Goal: Information Seeking & Learning: Learn about a topic

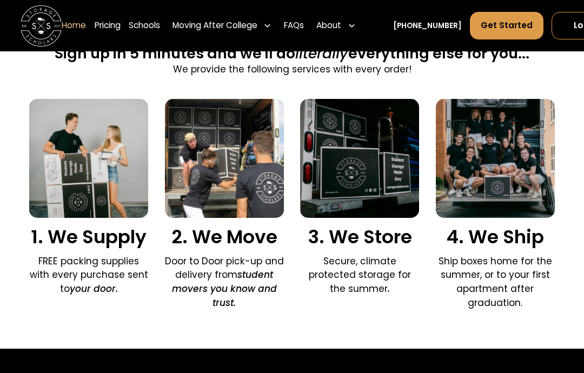
scroll to position [669, 0]
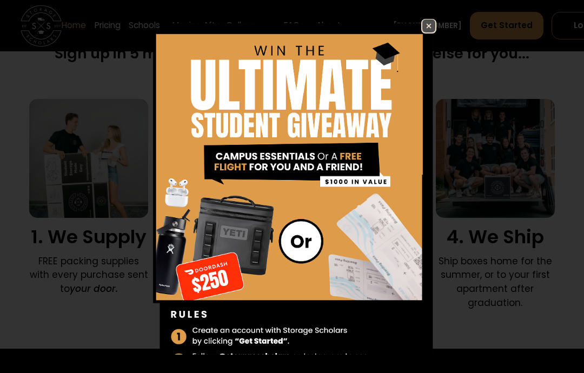
click at [433, 32] on img at bounding box center [429, 25] width 13 height 13
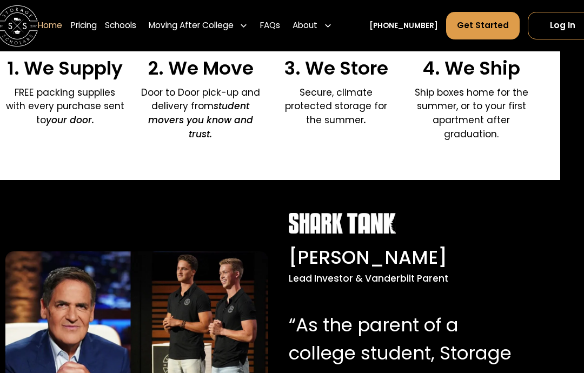
scroll to position [835, 24]
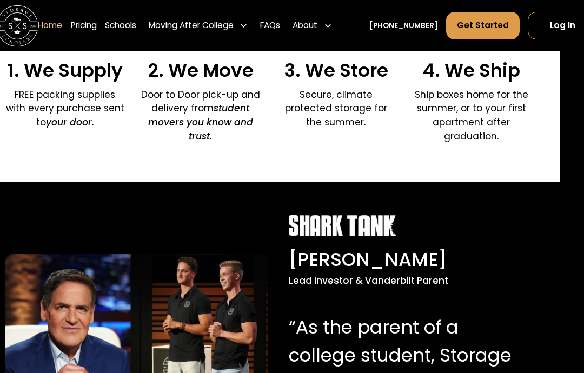
click at [250, 36] on div "Moving After College" at bounding box center [198, 25] width 108 height 29
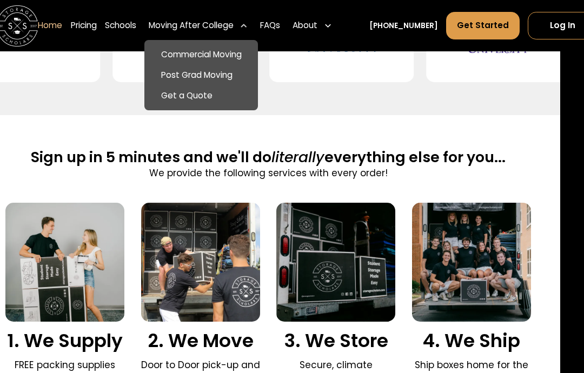
scroll to position [565, 24]
click at [77, 25] on link "Pricing" at bounding box center [84, 25] width 26 height 29
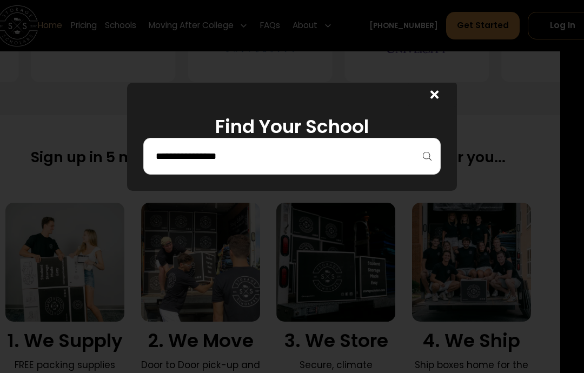
click at [203, 162] on input "search" at bounding box center [292, 156] width 274 height 18
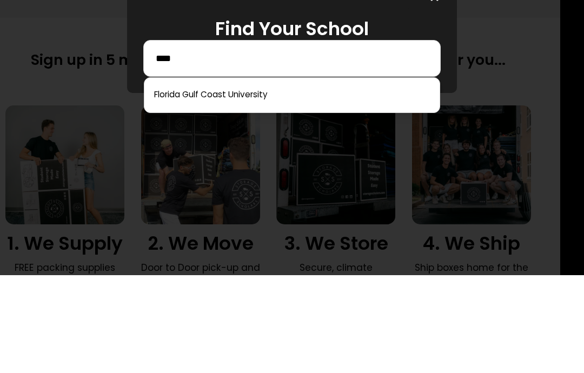
type input "****"
click at [176, 181] on link at bounding box center [292, 193] width 286 height 24
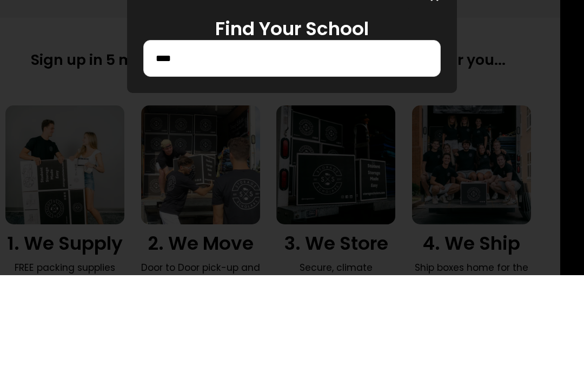
click at [400, 199] on div at bounding box center [292, 186] width 584 height 373
click at [401, 195] on div at bounding box center [292, 186] width 584 height 373
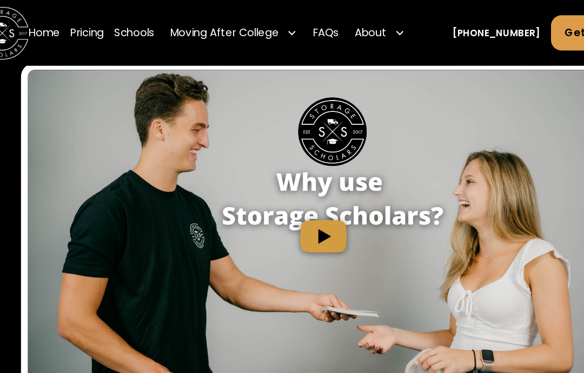
scroll to position [1412, 0]
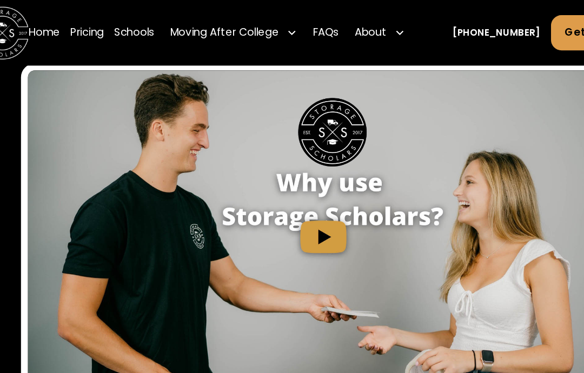
click at [317, 31] on div "About" at bounding box center [337, 25] width 48 height 29
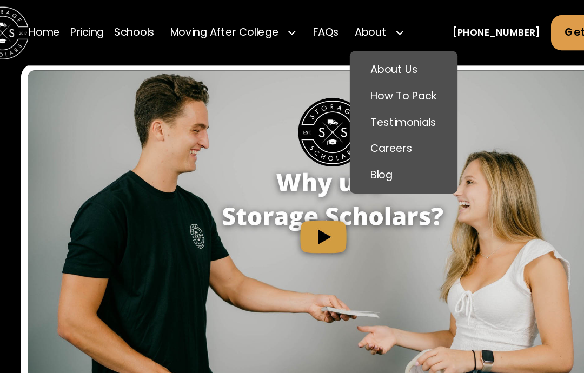
click at [325, 57] on link "About Us" at bounding box center [354, 54] width 76 height 21
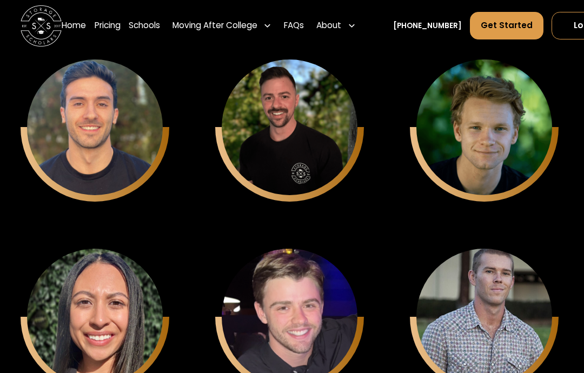
scroll to position [3182, 0]
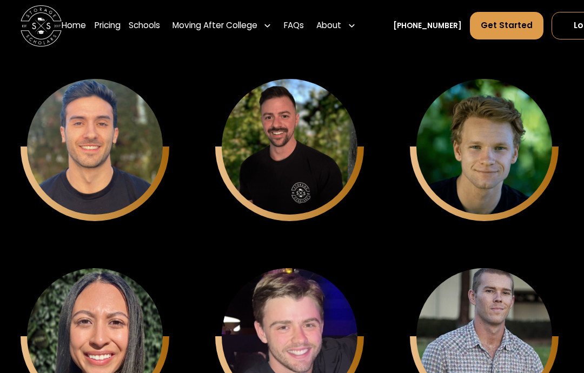
click at [519, 175] on div "Inside Sales Representative" at bounding box center [484, 178] width 105 height 22
click at [71, 163] on div "Nicholas Cousillas" at bounding box center [94, 167] width 107 height 14
click at [311, 184] on div "Campus Teams Manager" at bounding box center [289, 182] width 103 height 11
click at [334, 320] on div "Jack Kander Campus Team Manager" at bounding box center [290, 336] width 136 height 136
click at [95, 327] on div "Alexia Coupar Campus Teams Manager" at bounding box center [95, 336] width 136 height 136
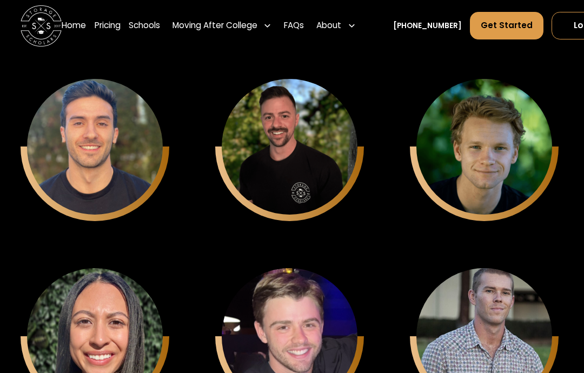
click at [510, 350] on div "Kevin Bell" at bounding box center [484, 356] width 107 height 14
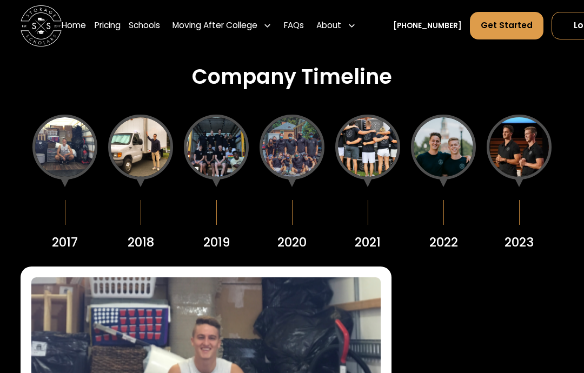
scroll to position [1225, 0]
